Goal: Navigation & Orientation: Understand site structure

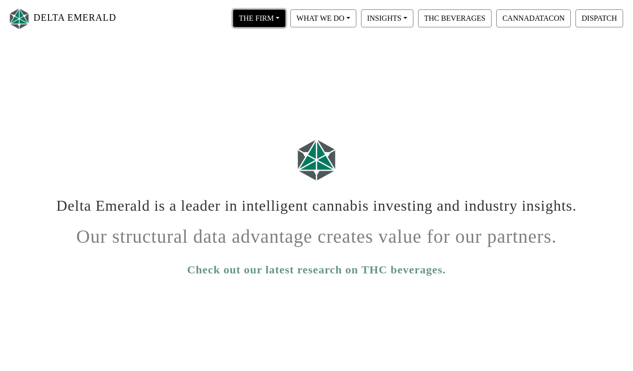
click at [272, 18] on button "THE FIRM" at bounding box center [259, 18] width 53 height 18
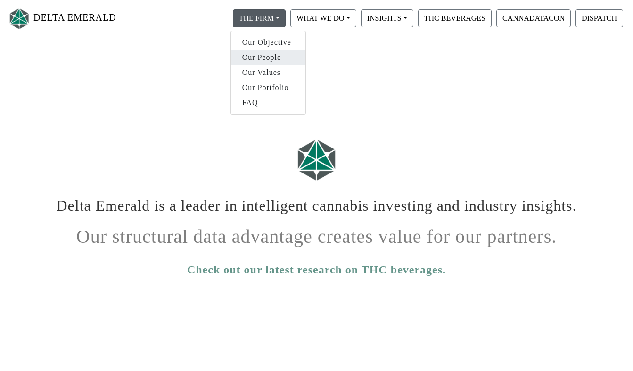
click at [263, 58] on link "Our People" at bounding box center [268, 57] width 74 height 15
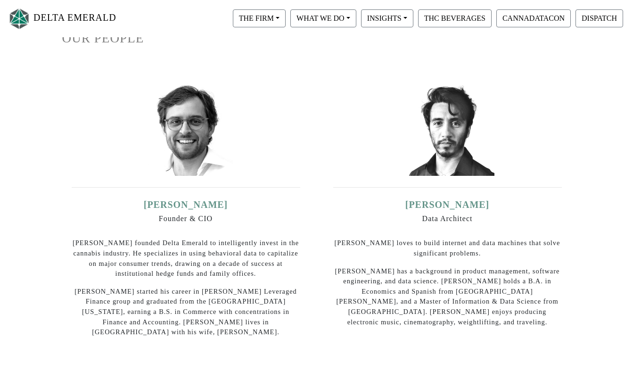
scroll to position [97, 0]
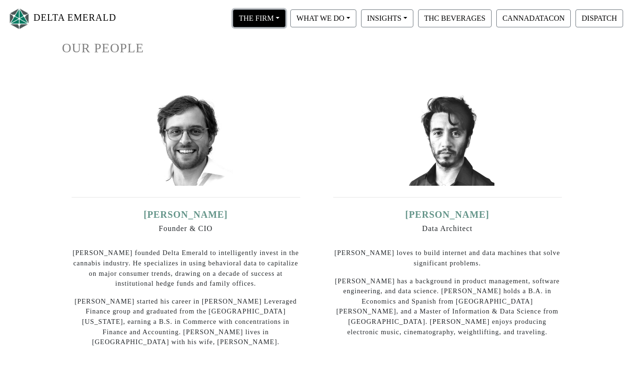
click at [280, 16] on button "THE FIRM" at bounding box center [259, 18] width 53 height 18
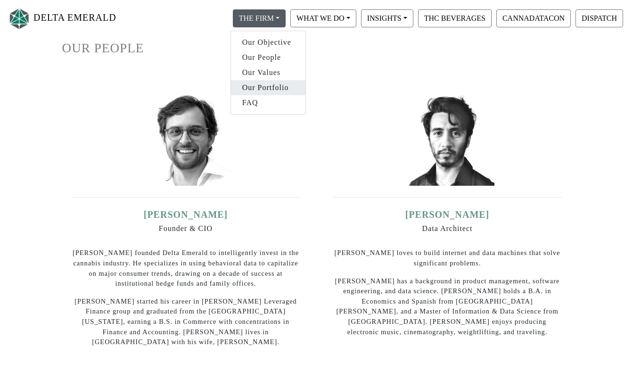
click at [263, 86] on link "Our Portfolio" at bounding box center [268, 87] width 74 height 15
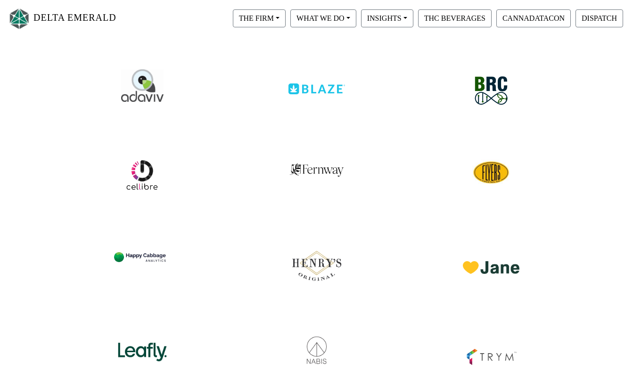
scroll to position [113, 0]
